Goal: Transaction & Acquisition: Download file/media

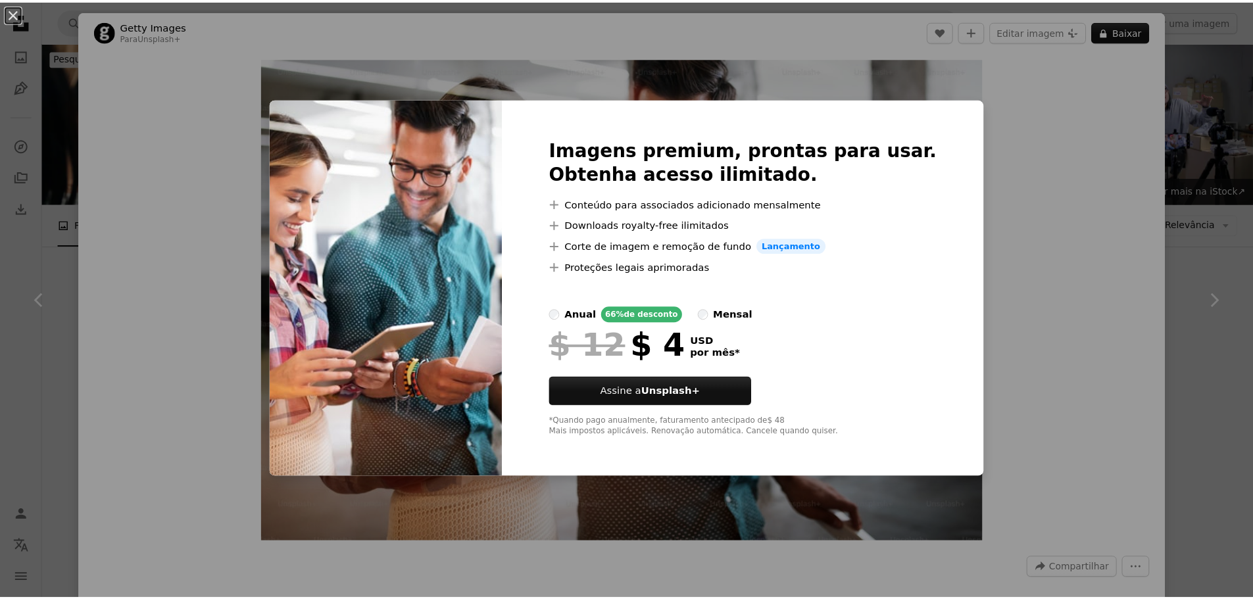
scroll to position [789, 0]
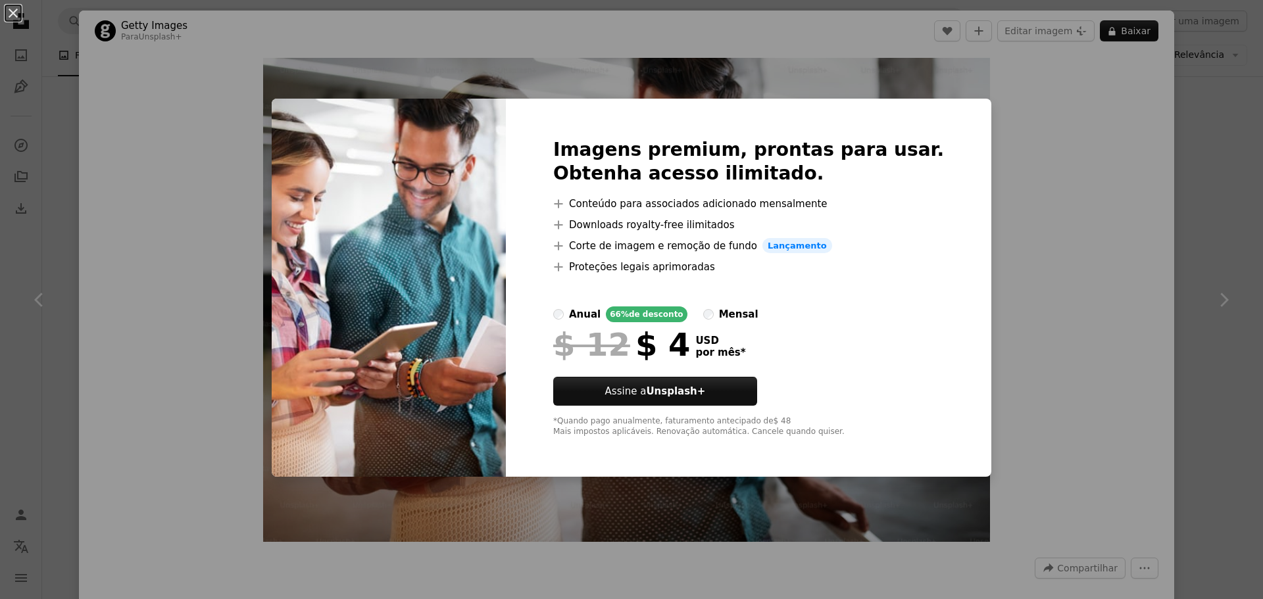
click at [1030, 131] on div "An X shape Imagens premium, prontas para usar. Obtenha acesso ilimitado. A plus…" at bounding box center [631, 299] width 1263 height 599
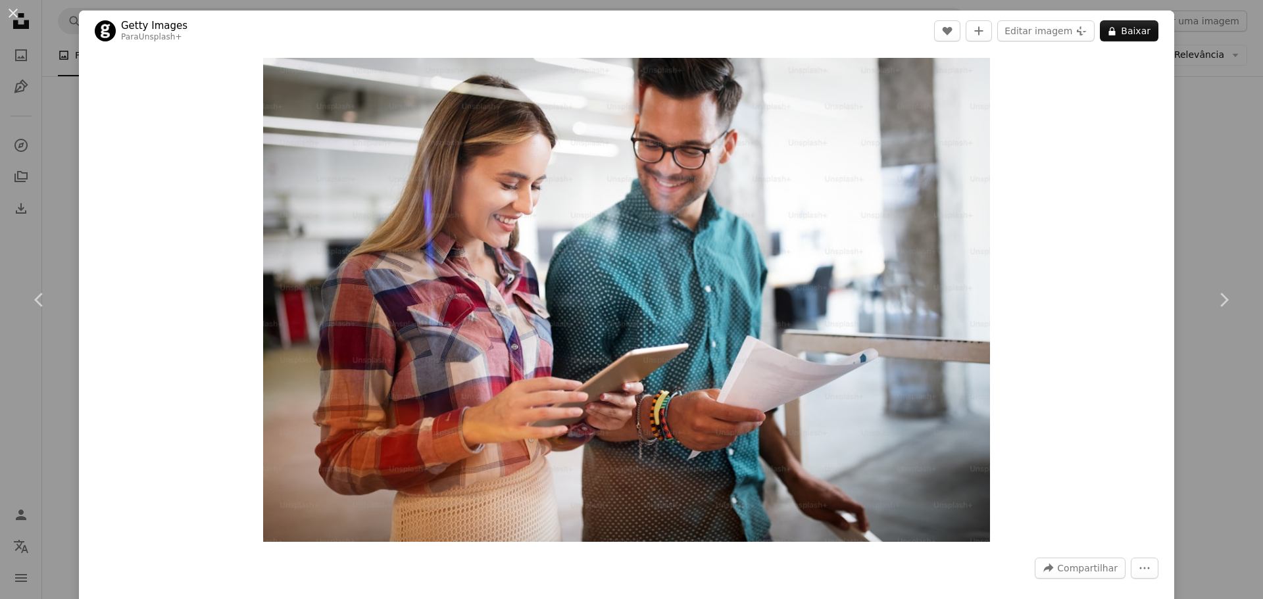
click at [1189, 78] on div "An X shape Chevron left Chevron right Getty Images Para Unsplash+ A heart A plu…" at bounding box center [631, 299] width 1263 height 599
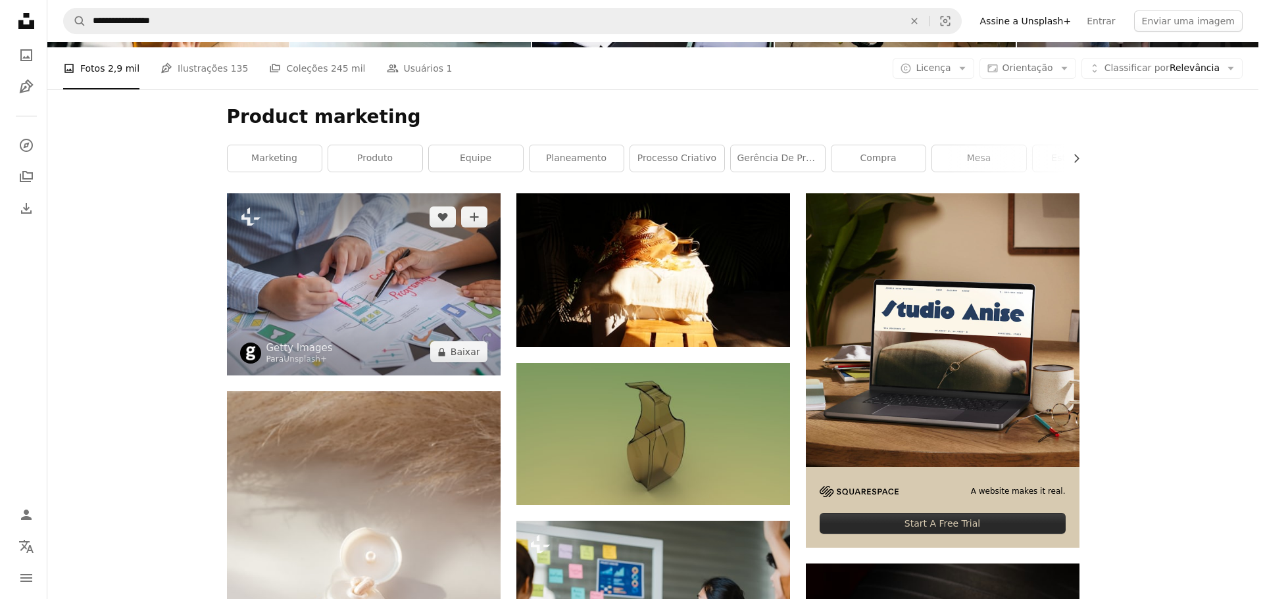
scroll to position [132, 0]
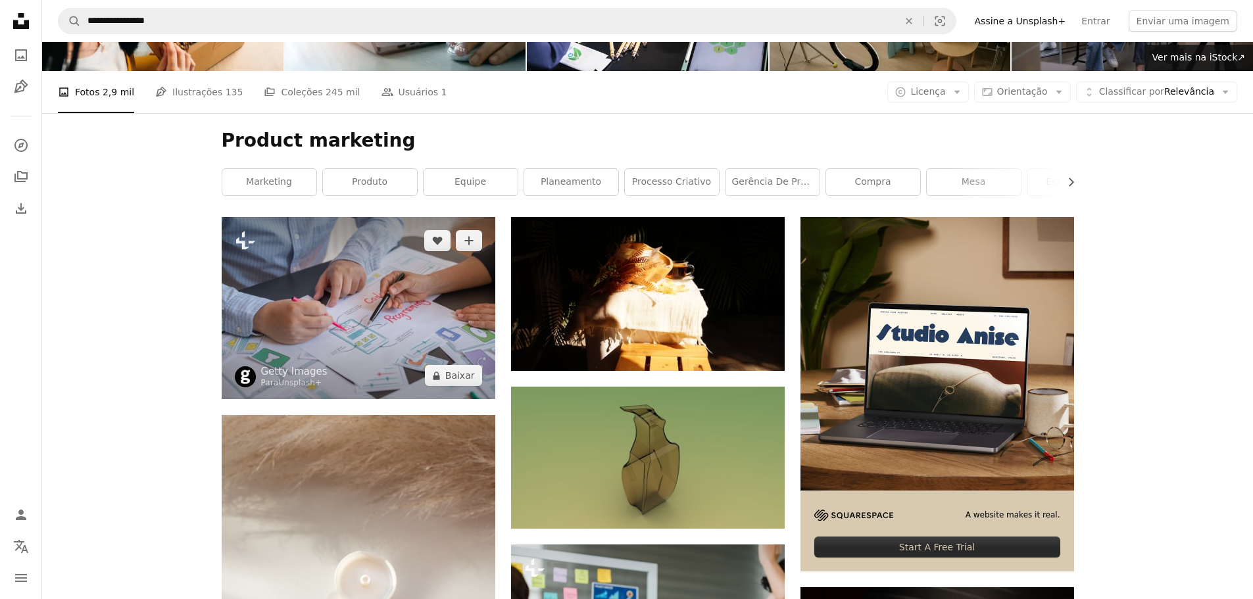
click at [357, 279] on img at bounding box center [359, 308] width 274 height 182
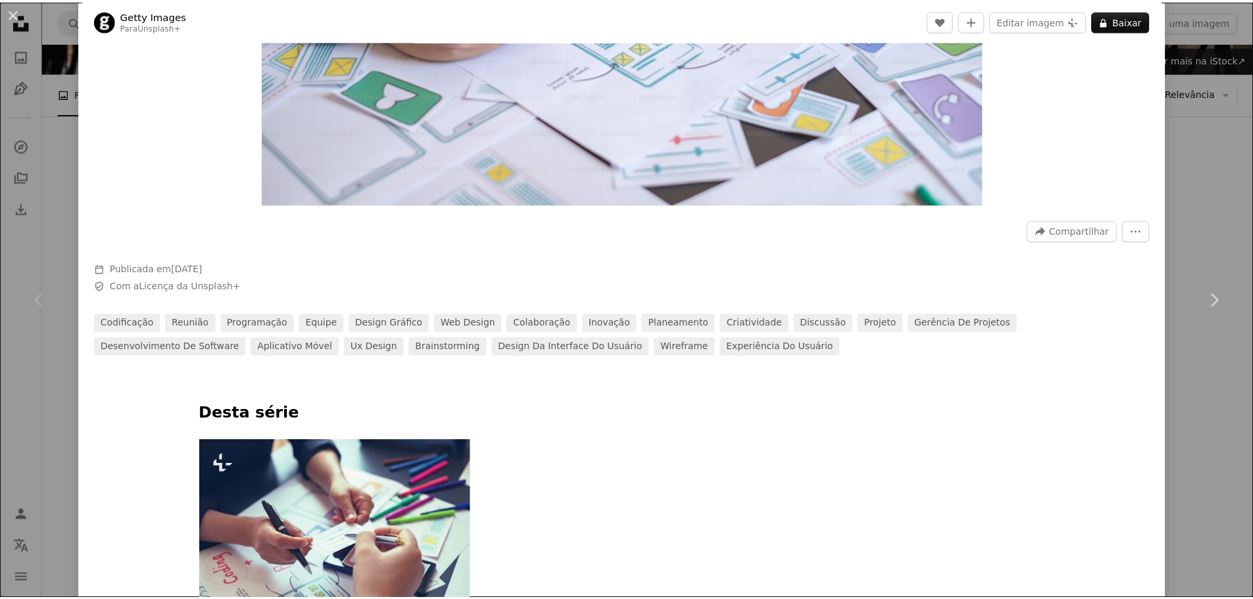
scroll to position [329, 0]
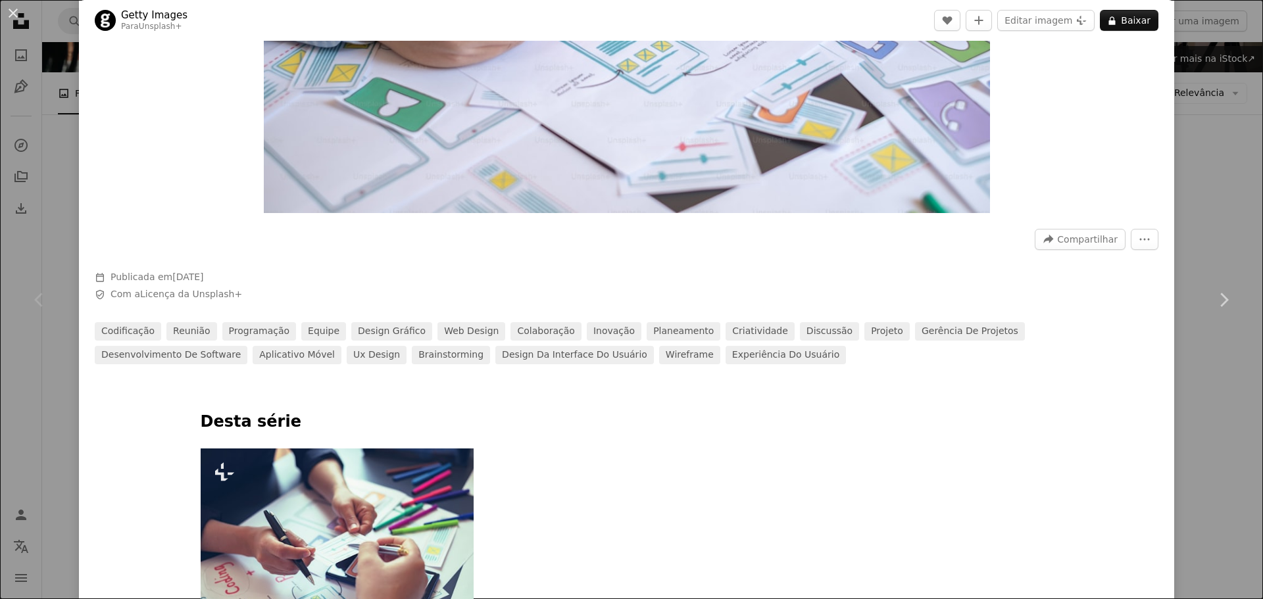
click at [41, 161] on div "An X shape Chevron left Chevron right Getty Images Para Unsplash+ A heart A plu…" at bounding box center [631, 299] width 1263 height 599
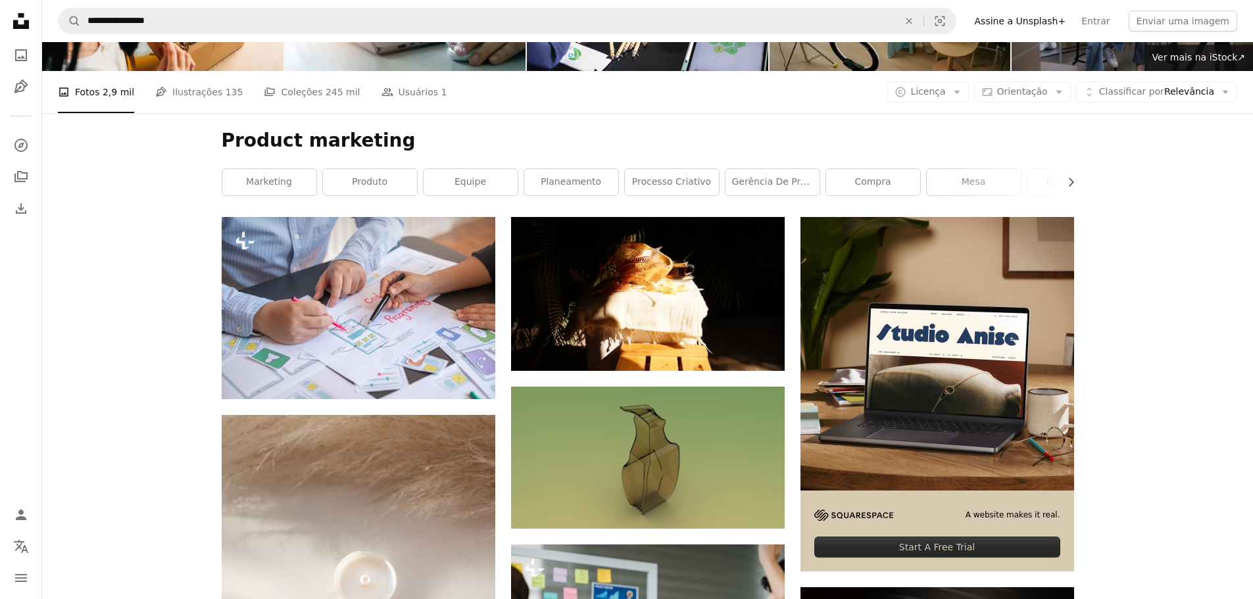
click at [30, 14] on icon "Unsplash logo Página inicial da Unsplash" at bounding box center [21, 21] width 26 height 26
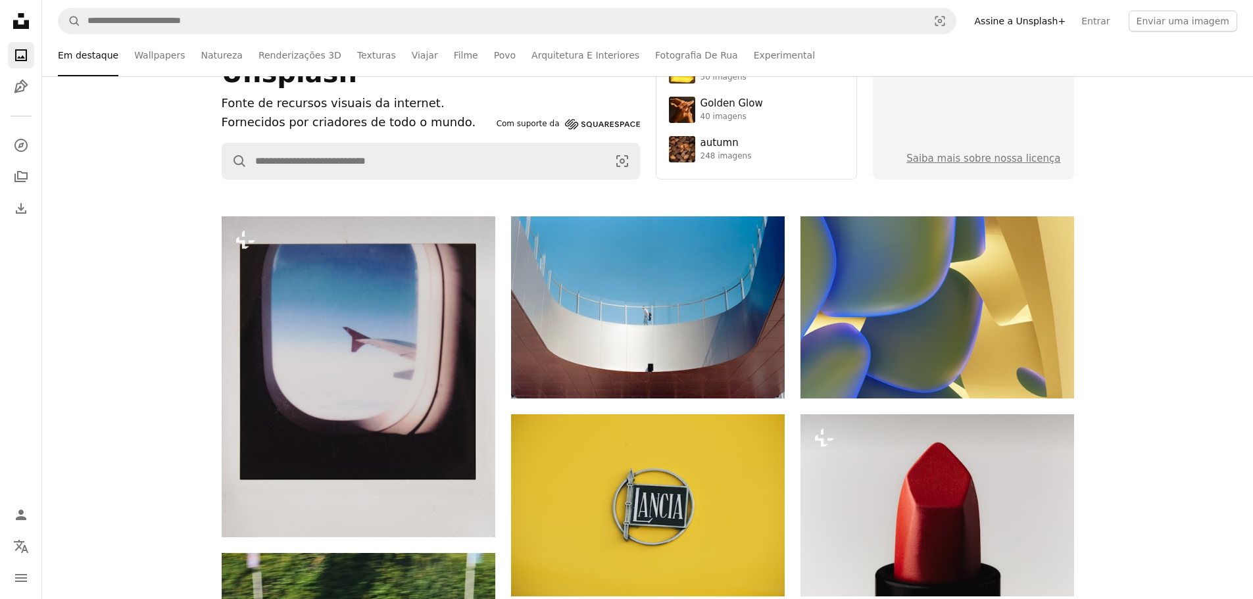
scroll to position [132, 0]
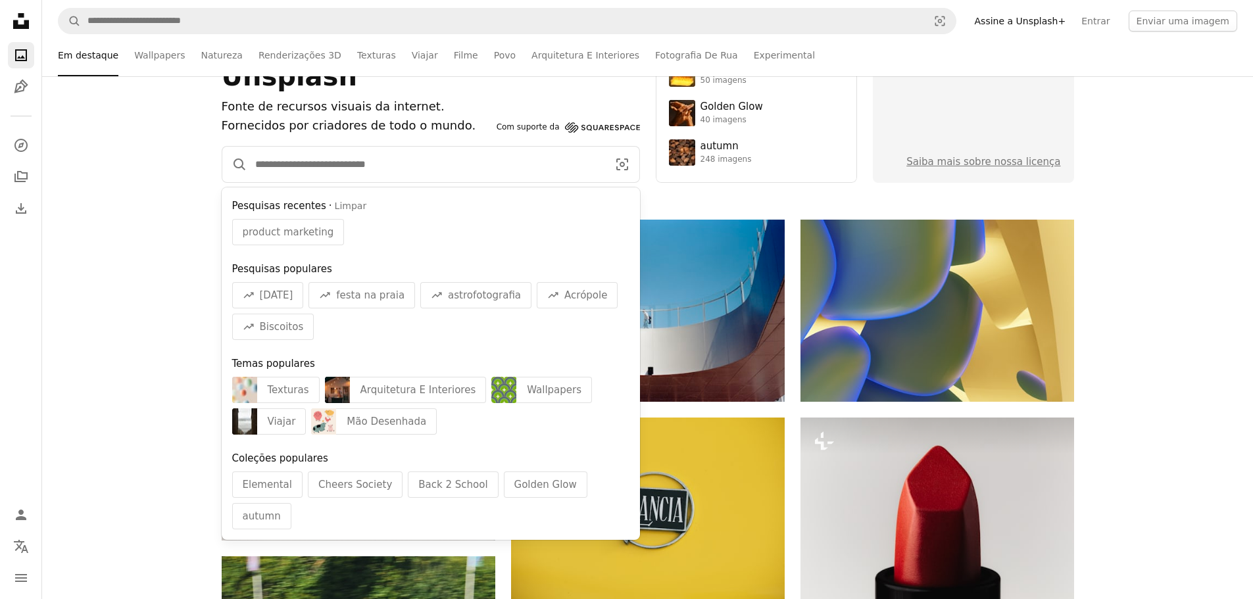
click at [324, 167] on input "Pesquise conteúdo visual em todo o site" at bounding box center [426, 165] width 358 height 36
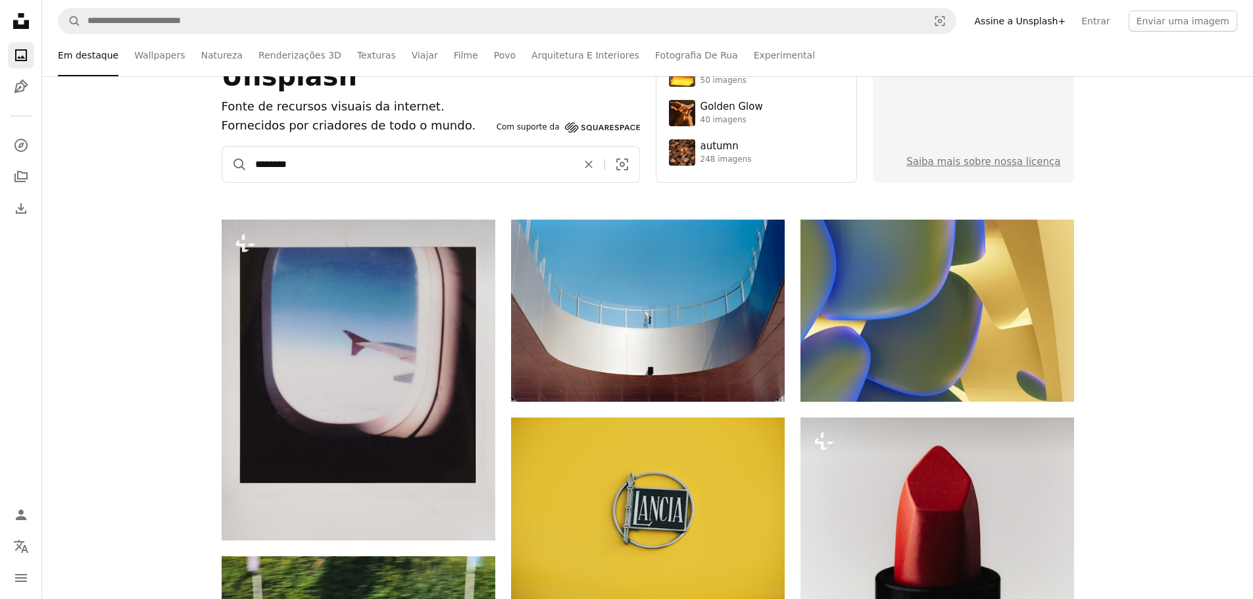
type input "********"
click at [222, 147] on button "A magnifying glass" at bounding box center [234, 165] width 25 height 36
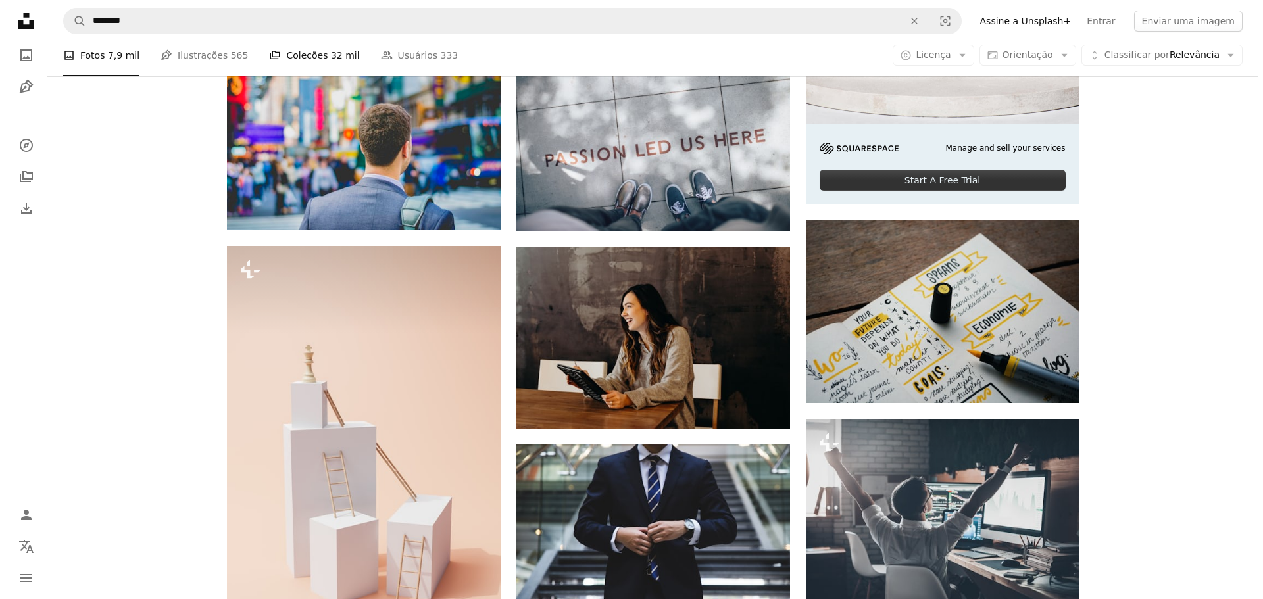
scroll to position [526, 0]
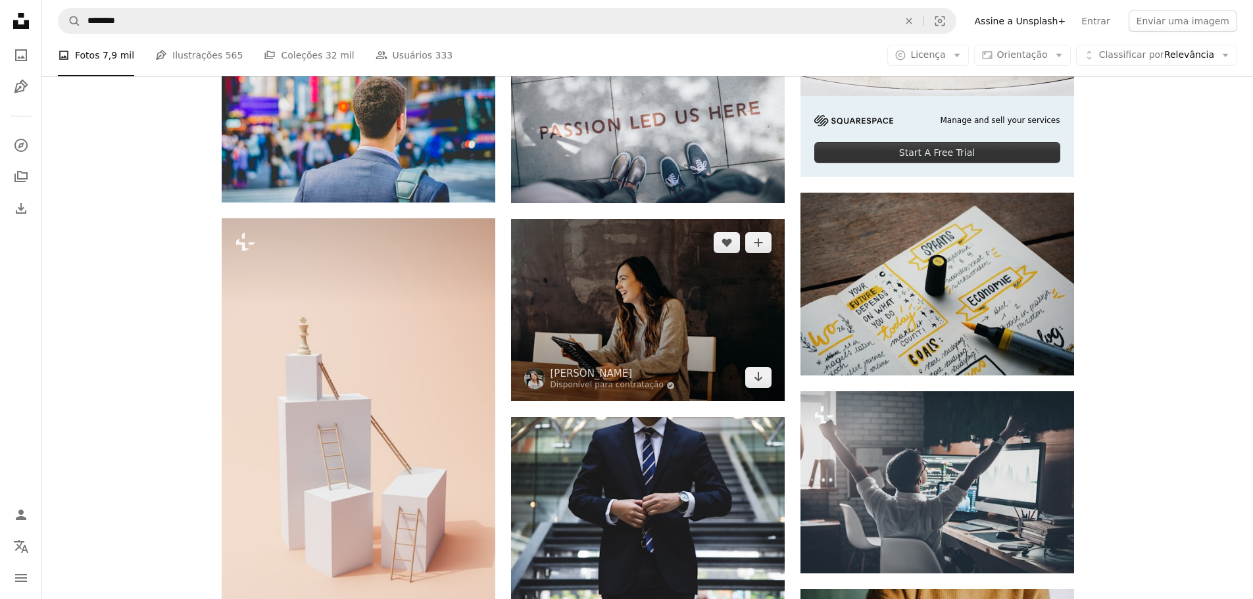
click at [633, 328] on img at bounding box center [648, 310] width 274 height 182
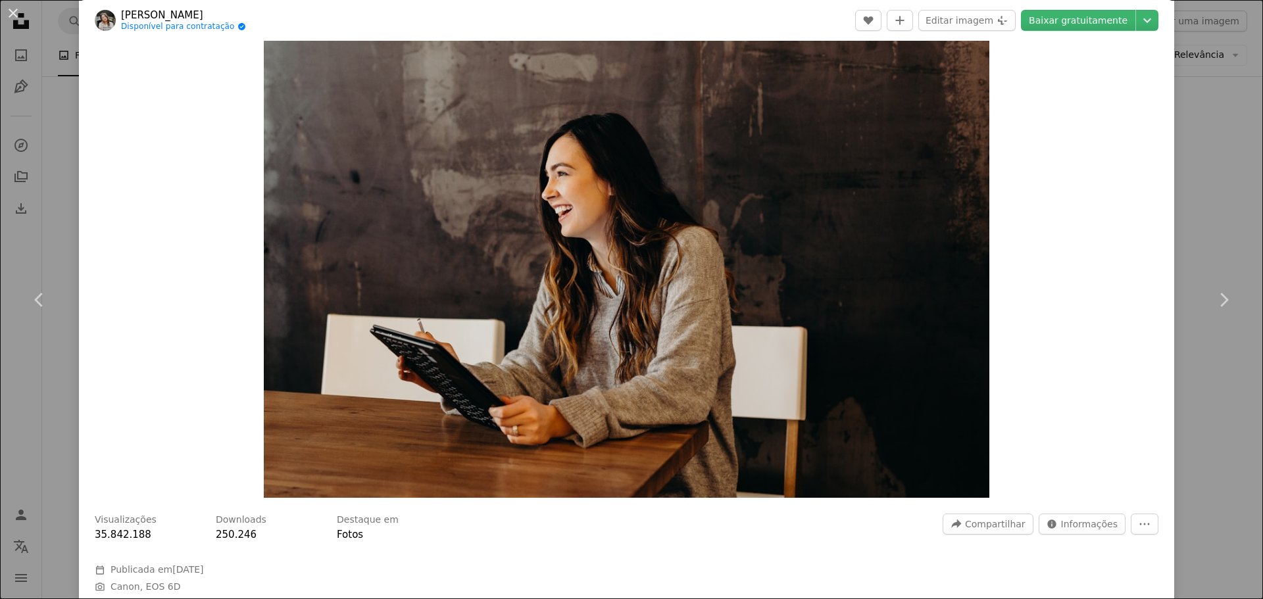
scroll to position [66, 0]
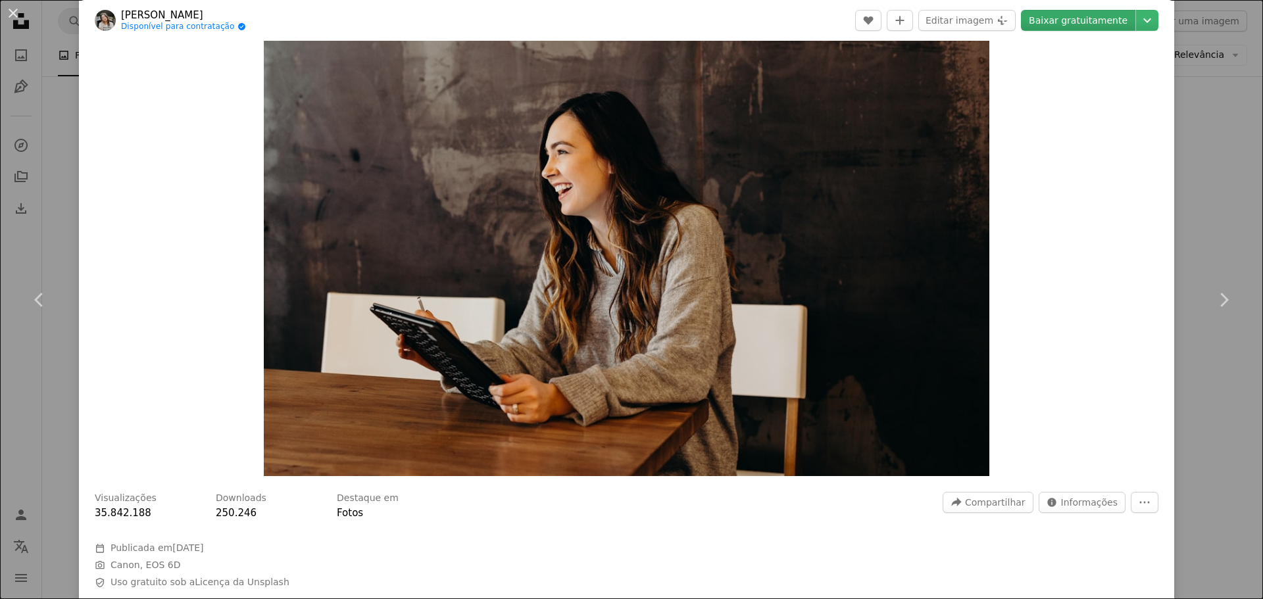
click at [1080, 25] on link "Baixar gratuitamente" at bounding box center [1078, 20] width 114 height 21
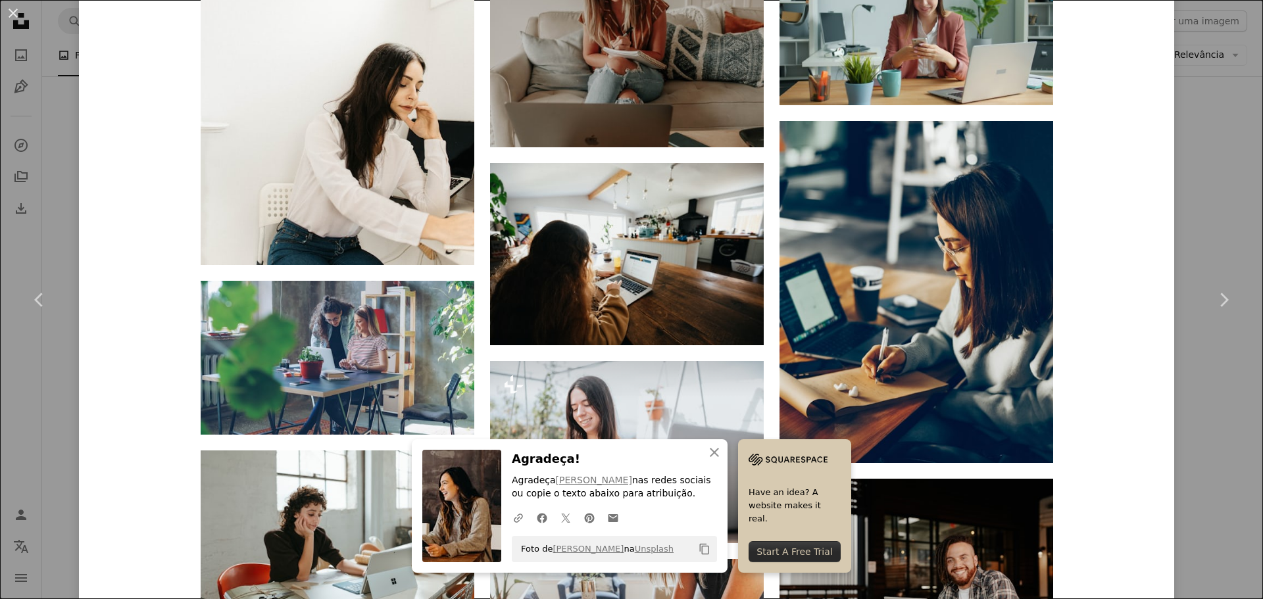
scroll to position [1841, 0]
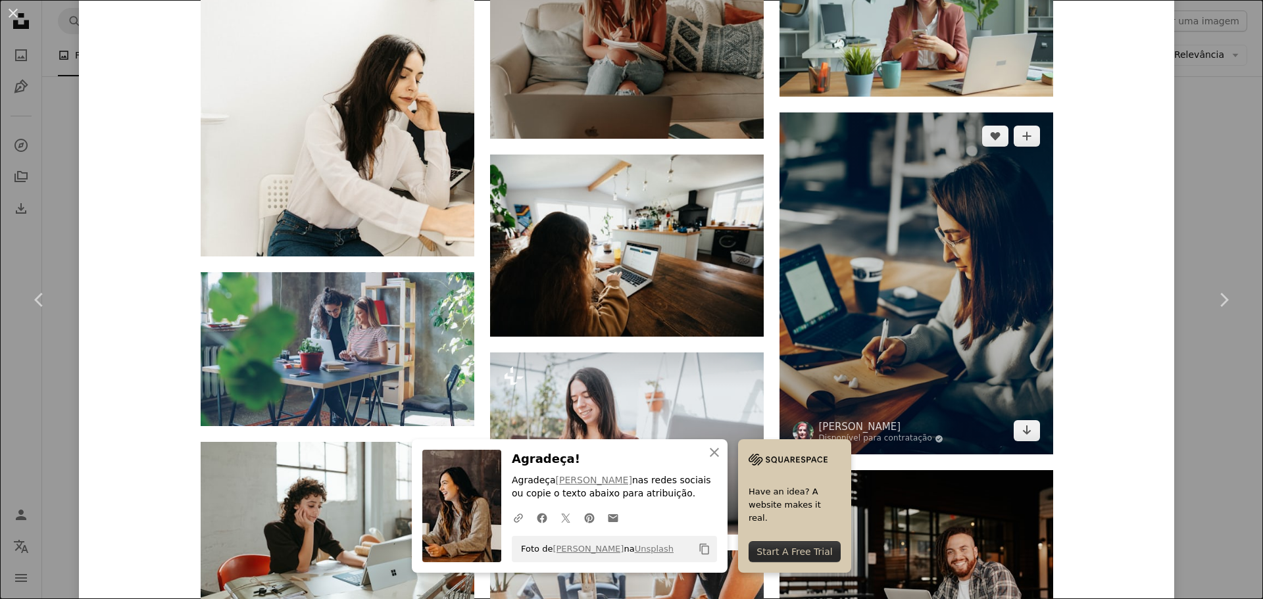
click at [961, 299] on img at bounding box center [916, 283] width 274 height 342
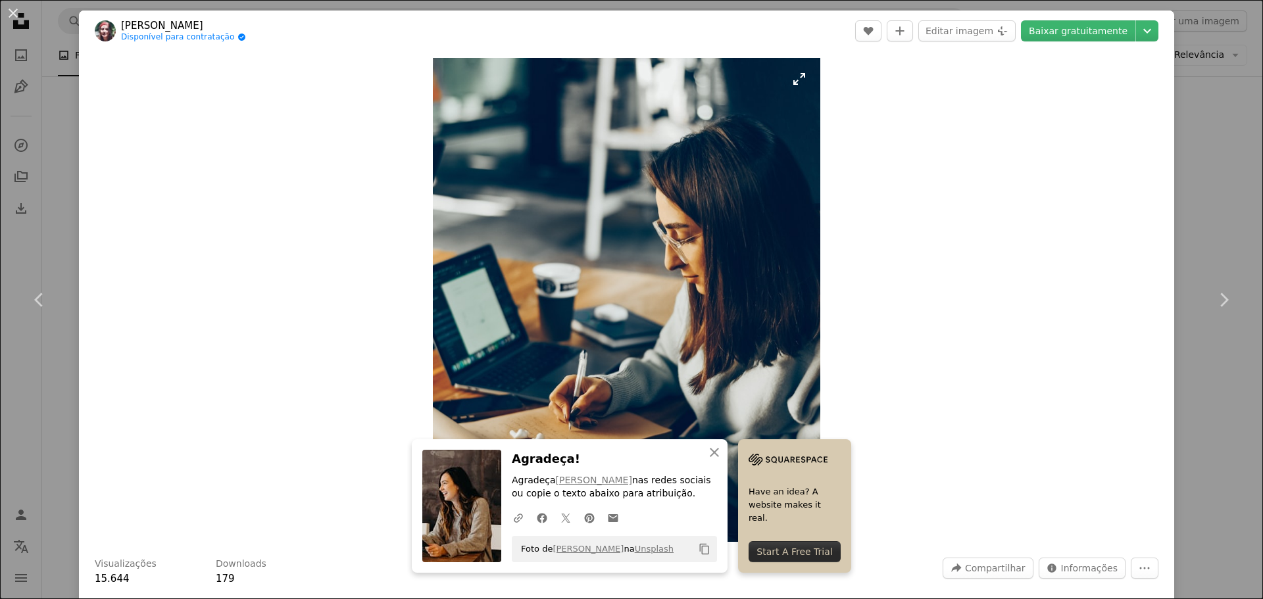
scroll to position [66, 0]
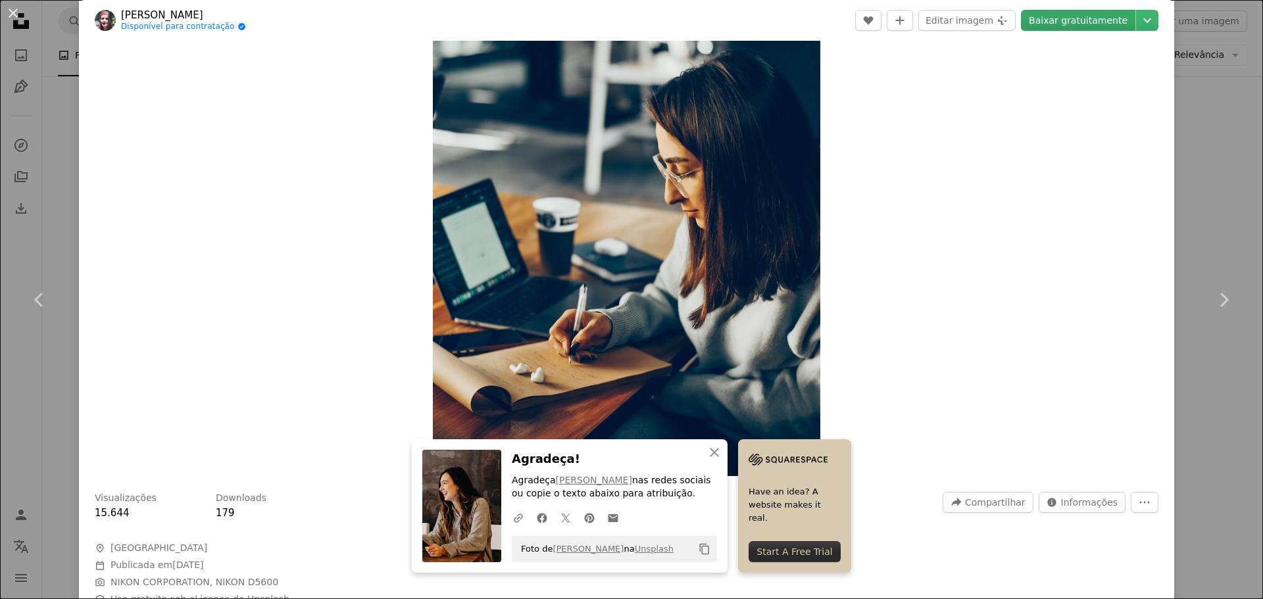
click at [1063, 22] on link "Baixar gratuitamente" at bounding box center [1078, 20] width 114 height 21
